Goal: Task Accomplishment & Management: Use online tool/utility

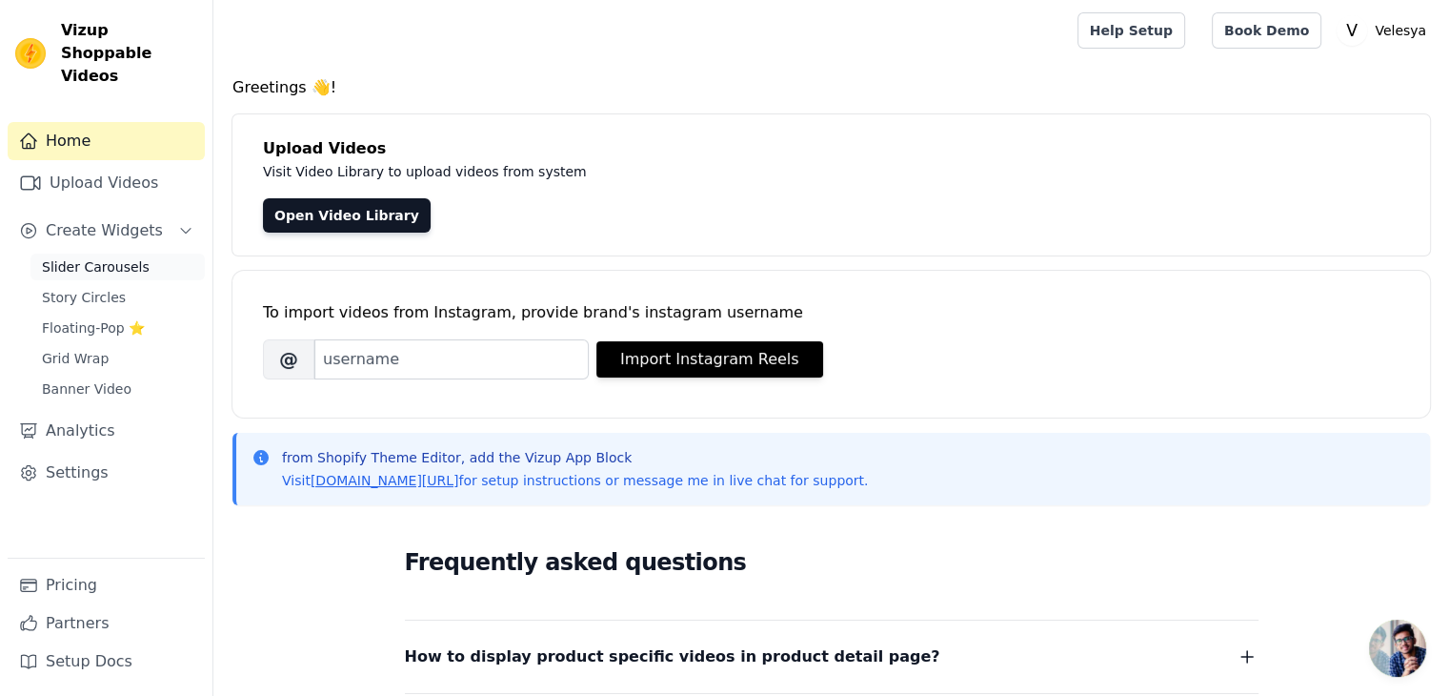
click at [110, 257] on span "Slider Carousels" at bounding box center [96, 266] width 108 height 19
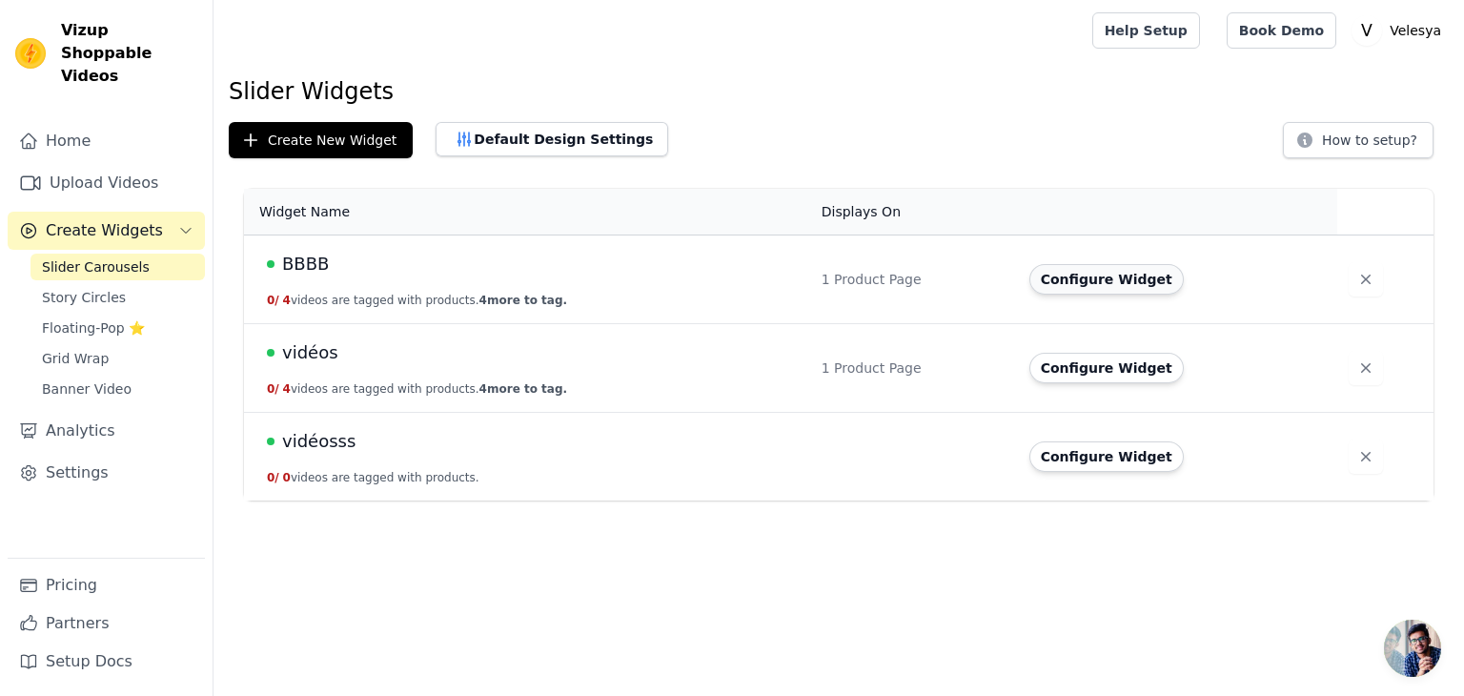
click at [1101, 285] on button "Configure Widget" at bounding box center [1106, 279] width 154 height 30
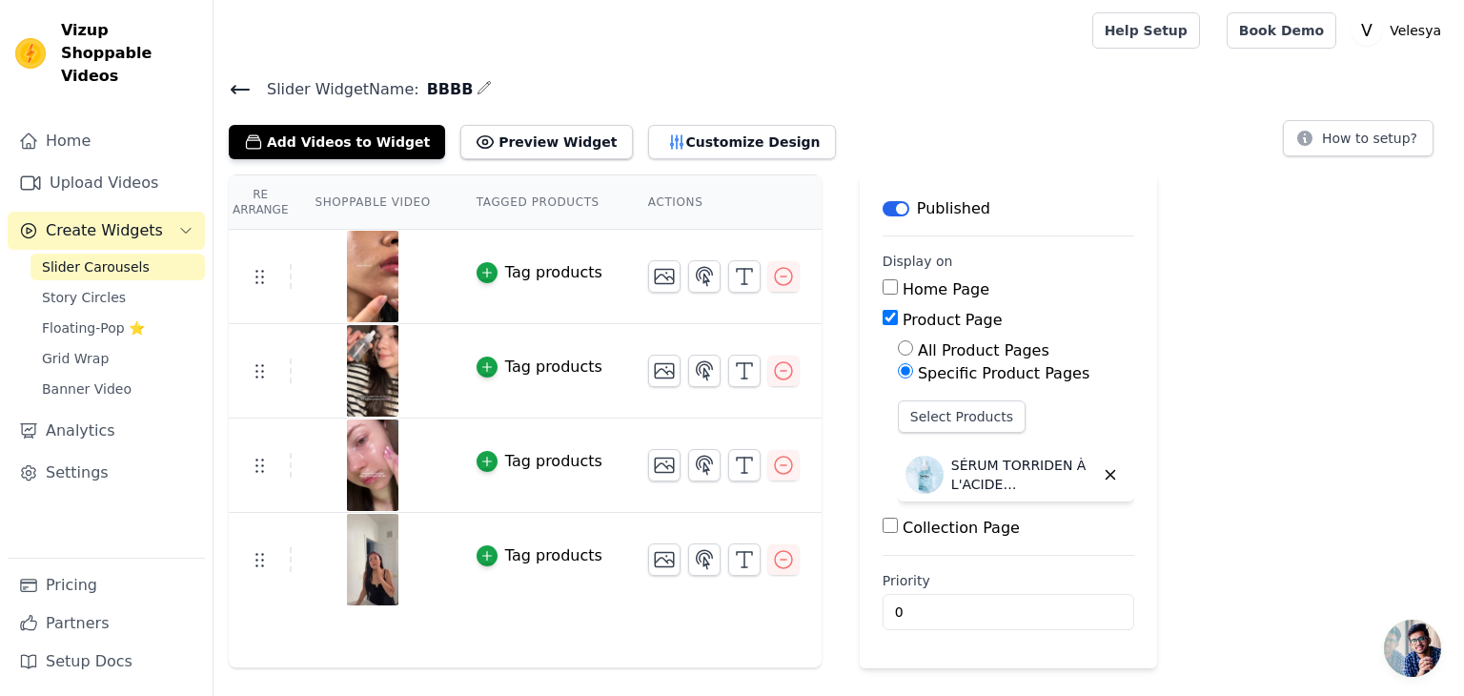
click at [373, 272] on img at bounding box center [372, 276] width 53 height 91
click at [775, 280] on icon "button" at bounding box center [783, 276] width 17 height 17
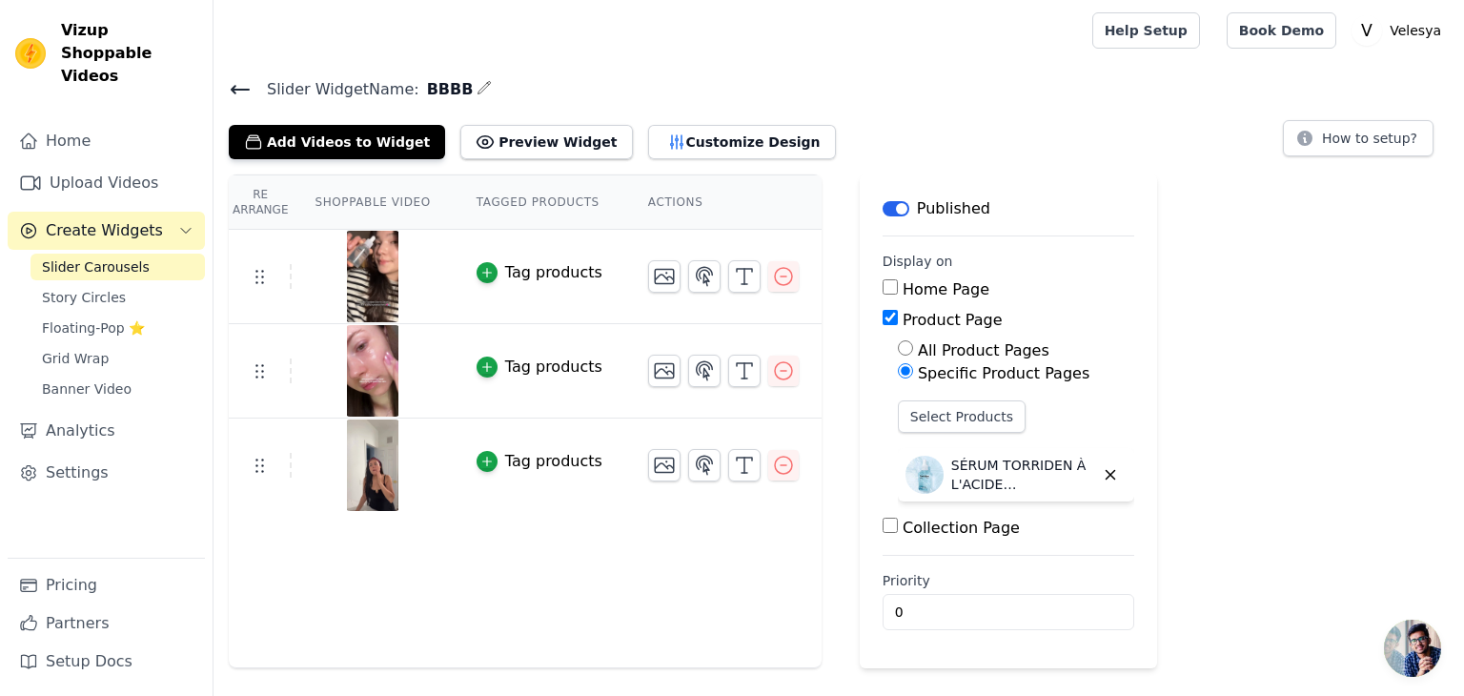
click at [1197, 270] on div "Re Arrange Shoppable Video Tagged Products Actions Tag products Tag products Ta…" at bounding box center [838, 421] width 1250 height 494
click at [236, 87] on icon at bounding box center [240, 89] width 23 height 23
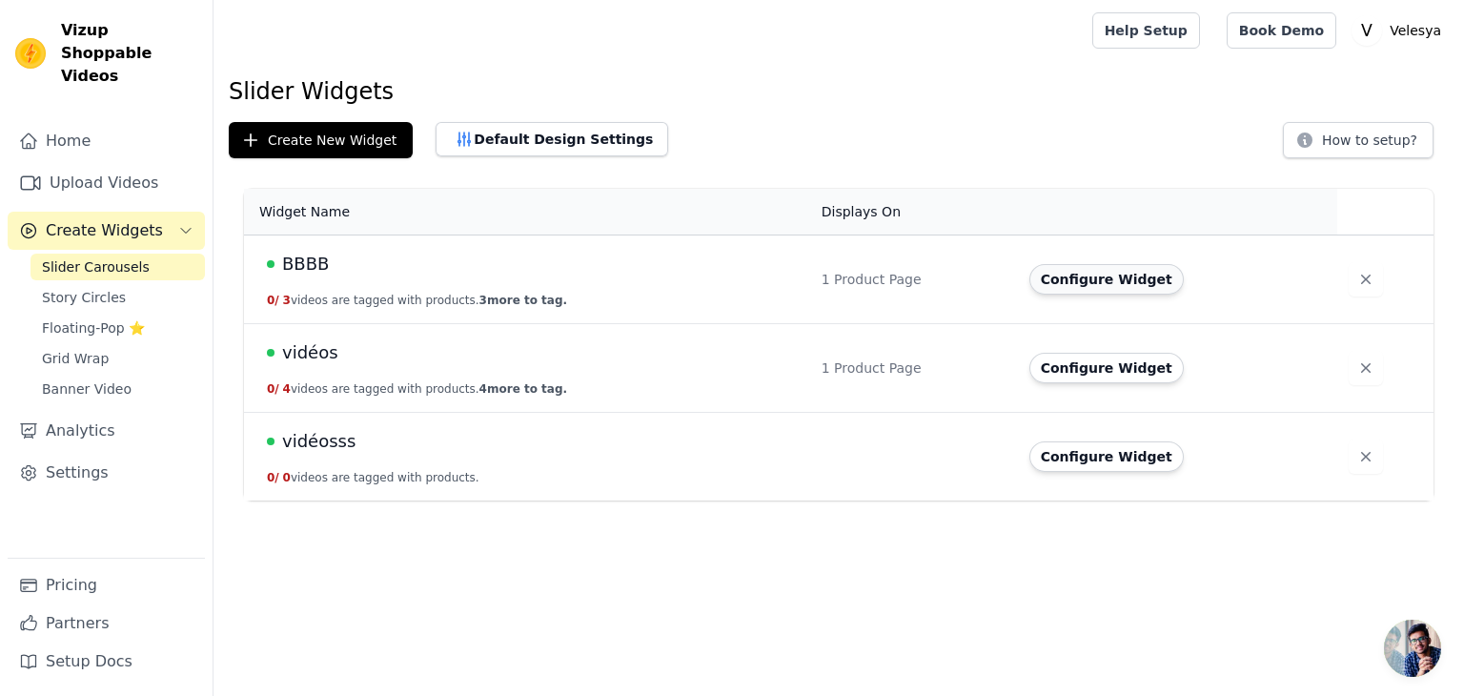
click at [1125, 283] on button "Configure Widget" at bounding box center [1106, 279] width 154 height 30
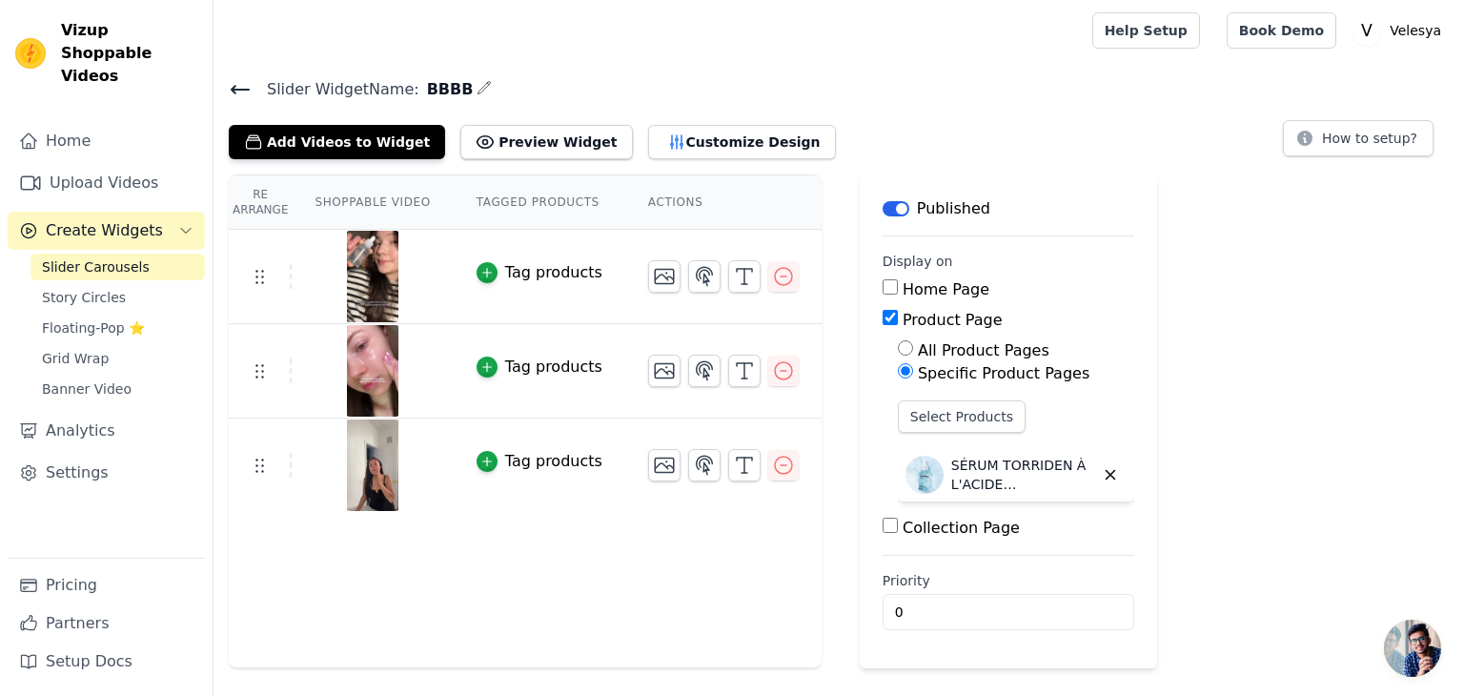
click at [882, 286] on input "Home Page" at bounding box center [889, 286] width 15 height 15
checkbox input "true"
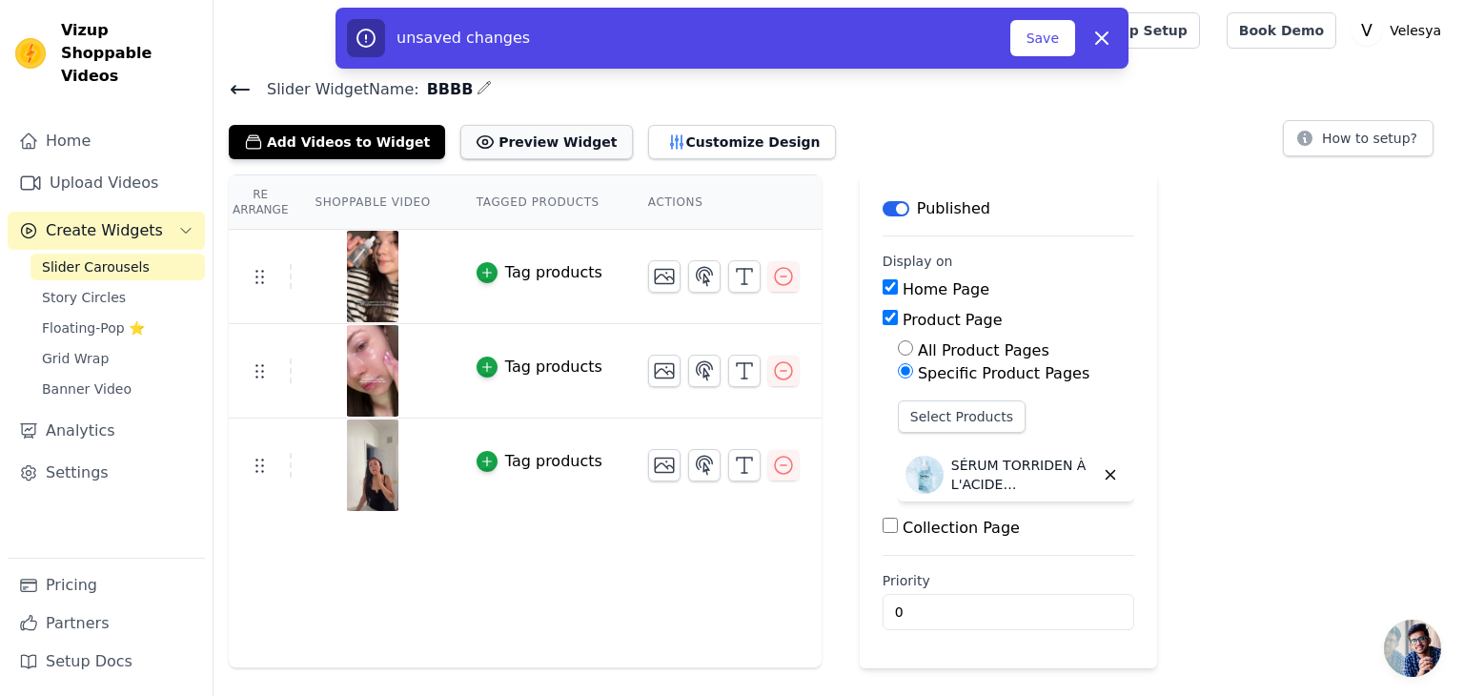
click at [489, 138] on button "Preview Widget" at bounding box center [546, 142] width 172 height 34
click at [648, 146] on button "Customize Design" at bounding box center [742, 142] width 188 height 34
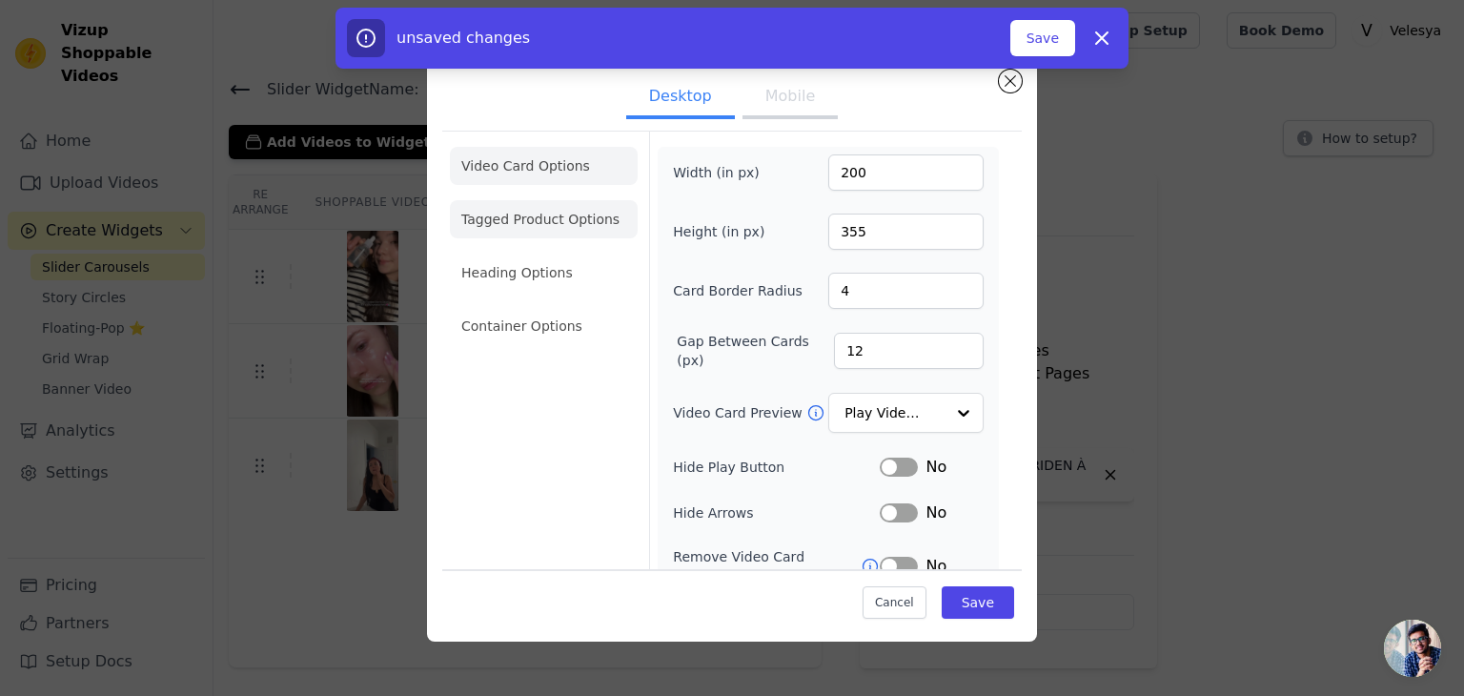
click at [525, 231] on li "Tagged Product Options" at bounding box center [544, 219] width 188 height 38
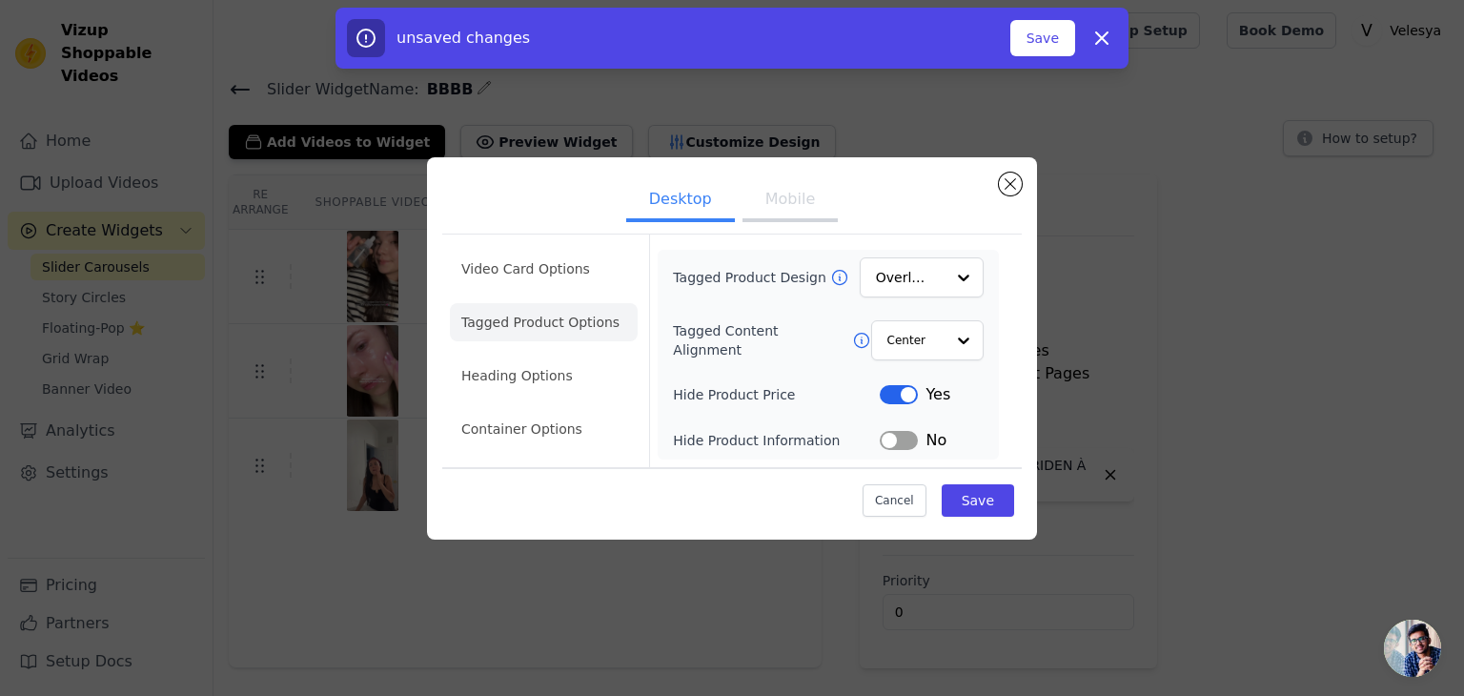
click at [804, 203] on button "Mobile" at bounding box center [789, 201] width 95 height 42
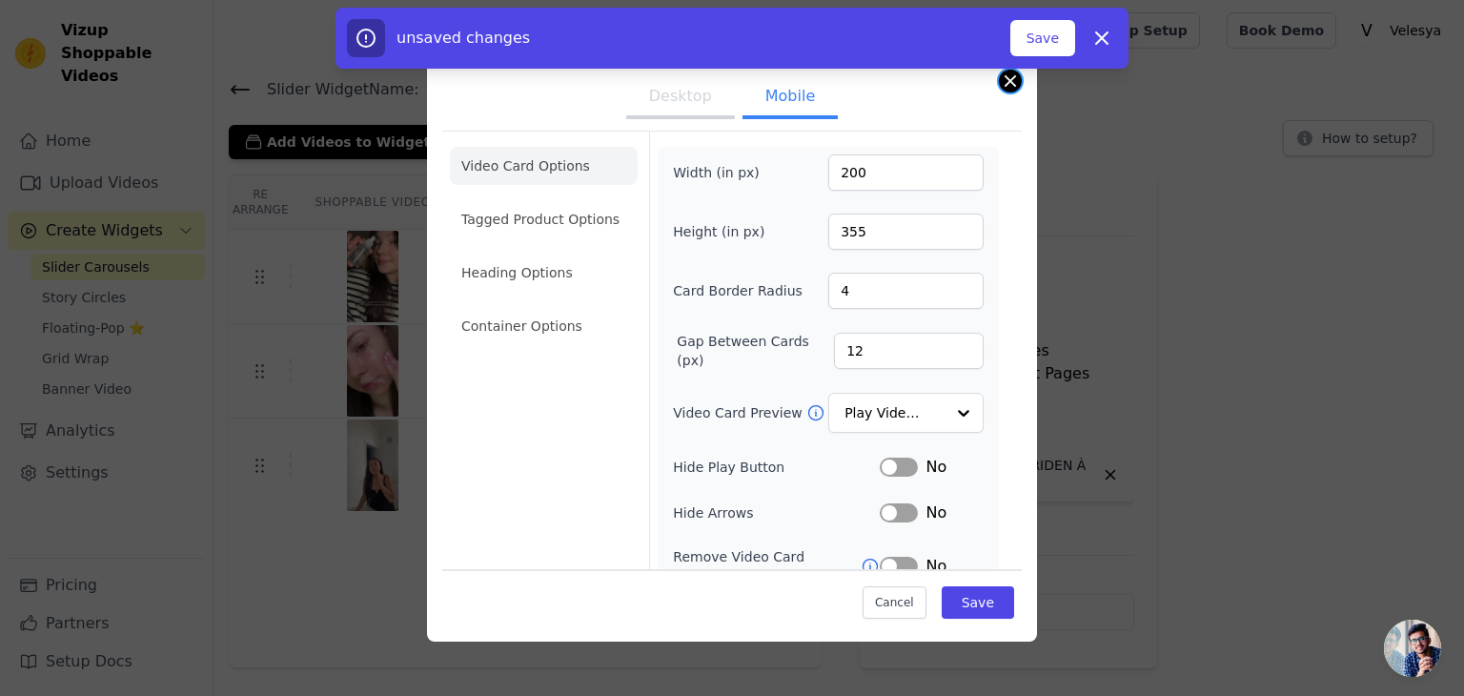
click at [1012, 78] on button "Close modal" at bounding box center [1010, 81] width 23 height 23
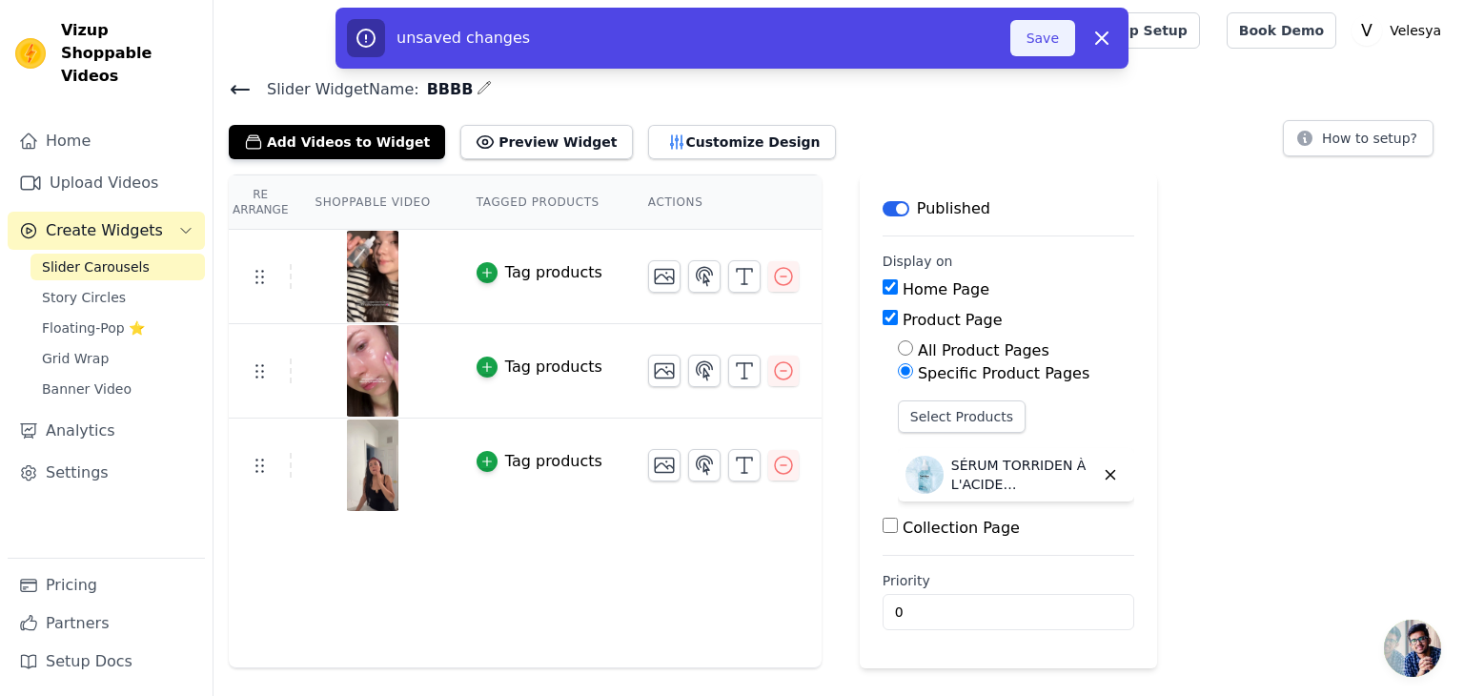
click at [1041, 47] on button "Save" at bounding box center [1042, 38] width 65 height 36
click at [1037, 48] on button "Save" at bounding box center [1042, 38] width 65 height 36
